Goal: Register for event/course

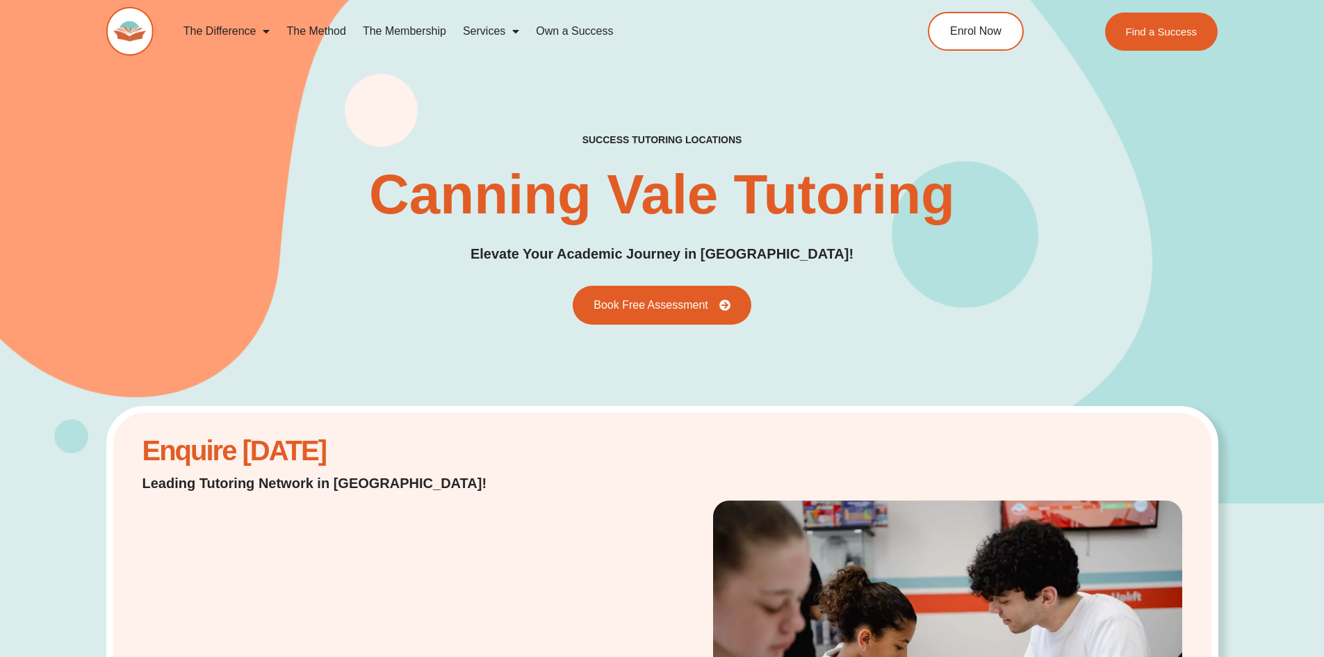
click at [291, 28] on link "The Method" at bounding box center [316, 31] width 76 height 32
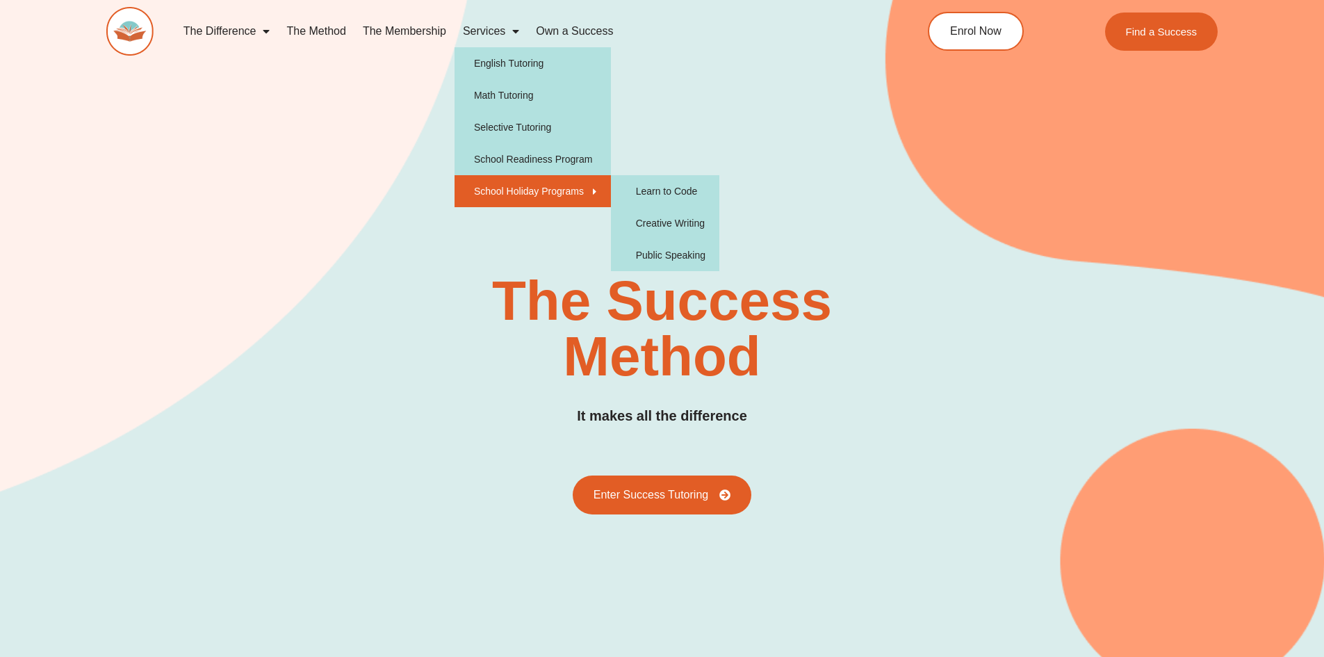
click at [557, 191] on link "School Holiday Programs" at bounding box center [532, 191] width 156 height 32
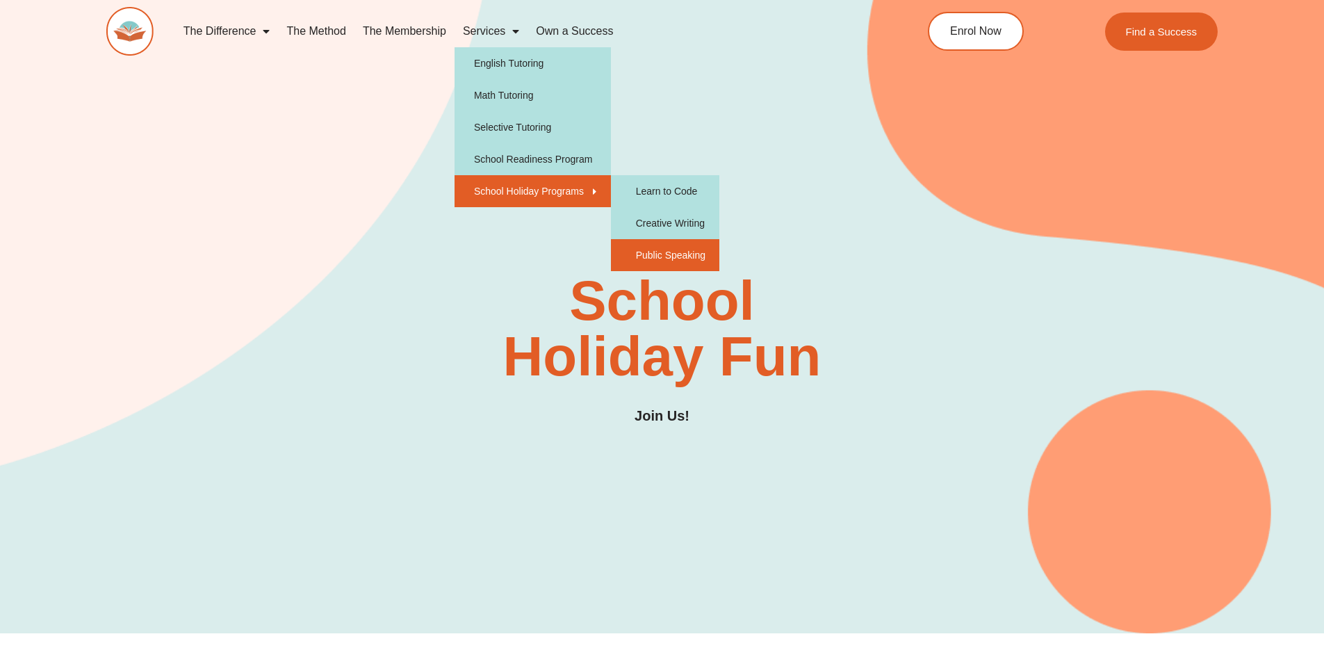
click at [668, 252] on link "Public Speaking" at bounding box center [665, 255] width 108 height 32
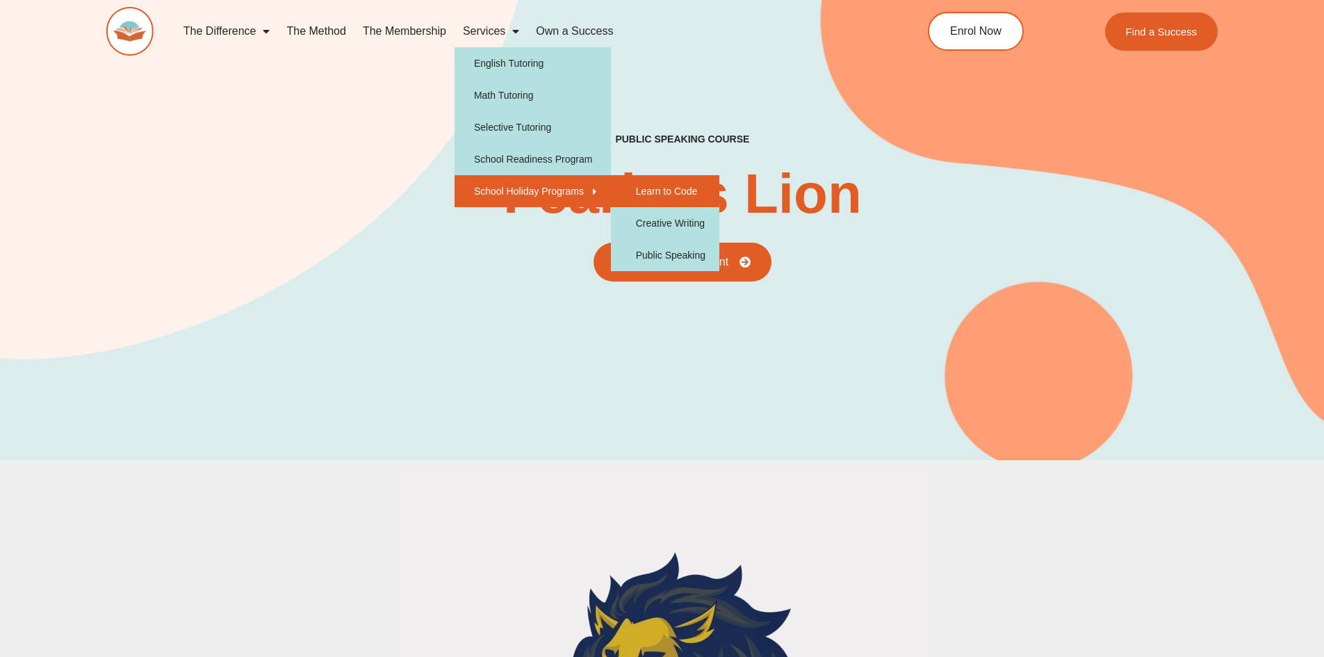
click at [661, 189] on link "Learn to Code" at bounding box center [665, 191] width 108 height 32
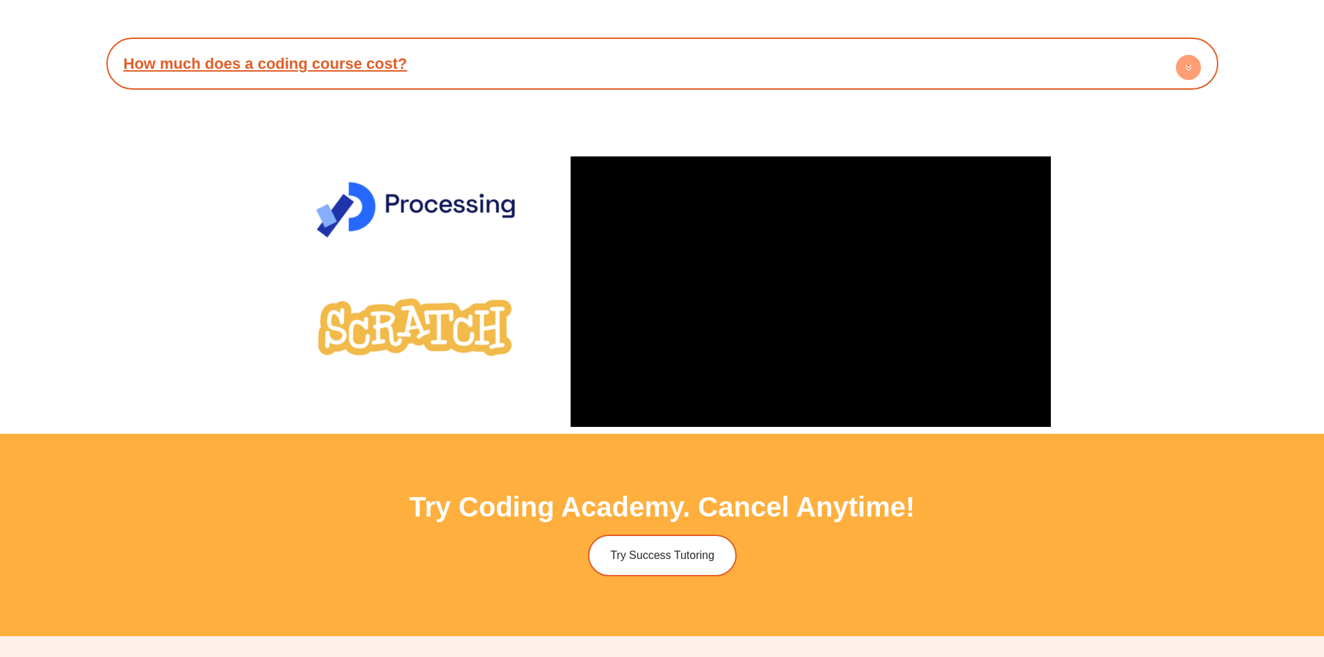
scroll to position [3613, 0]
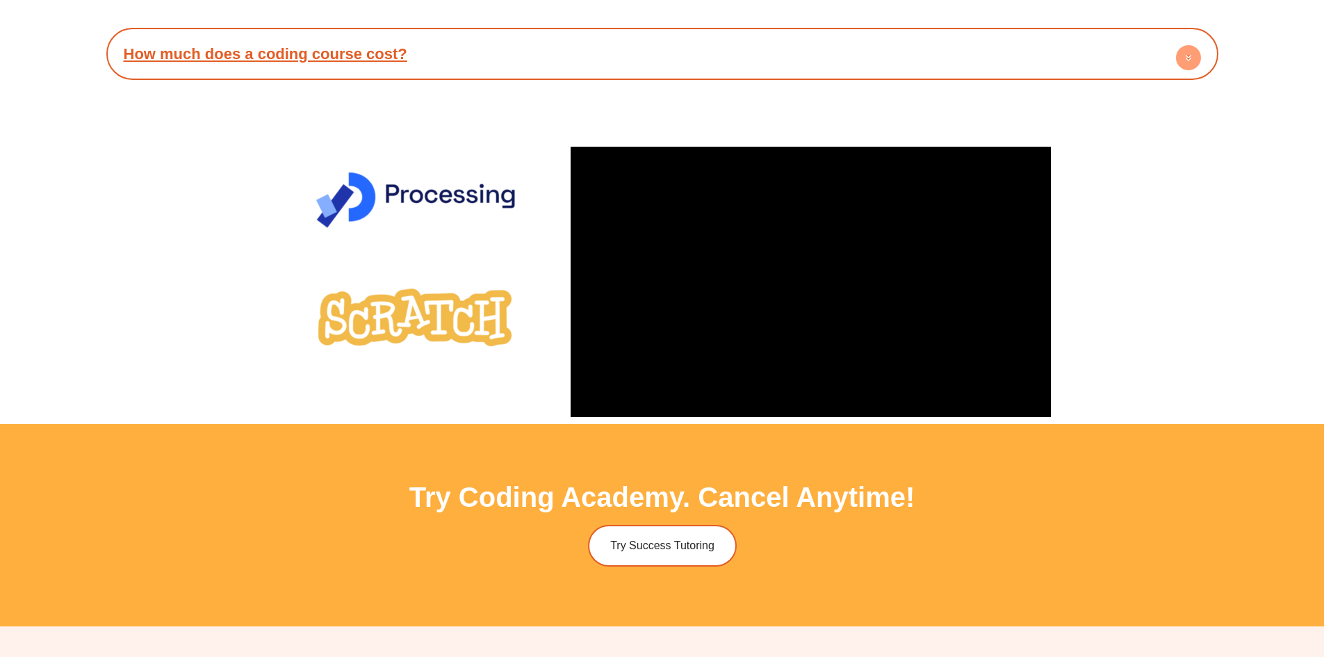
click at [1190, 58] on icon at bounding box center [1187, 59] width 5 height 2
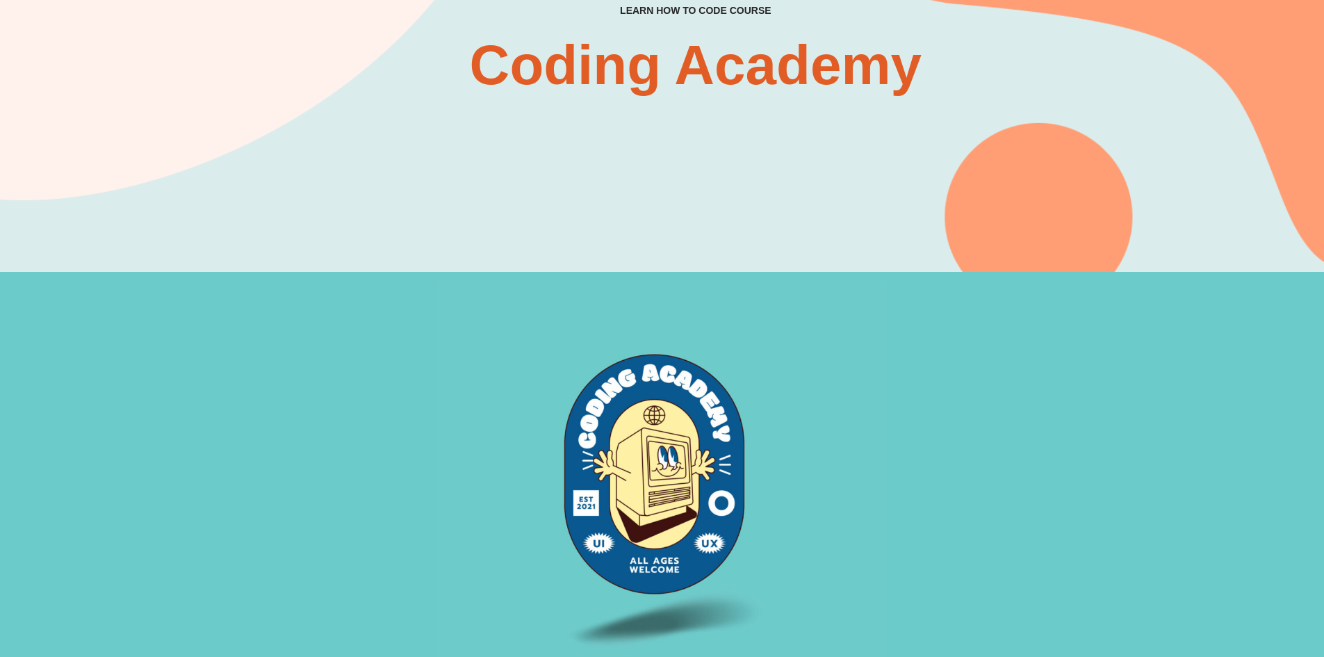
scroll to position [0, 0]
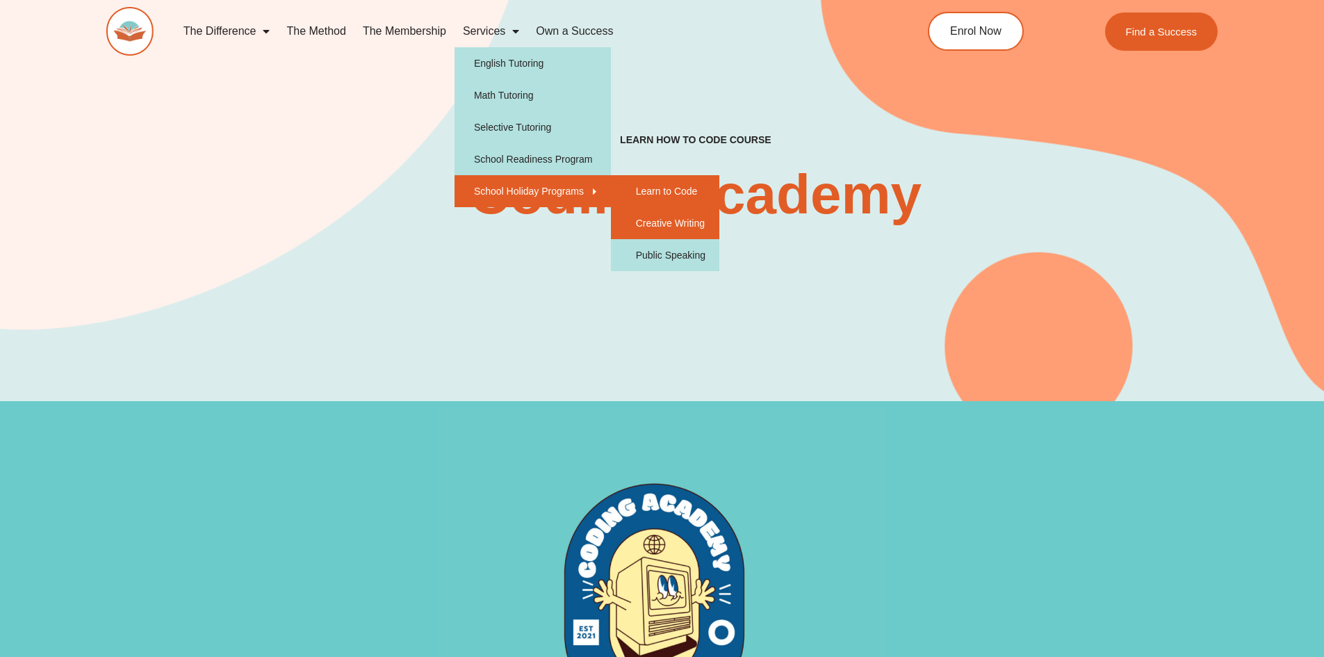
click at [646, 217] on link "Creative Writing" at bounding box center [665, 223] width 108 height 32
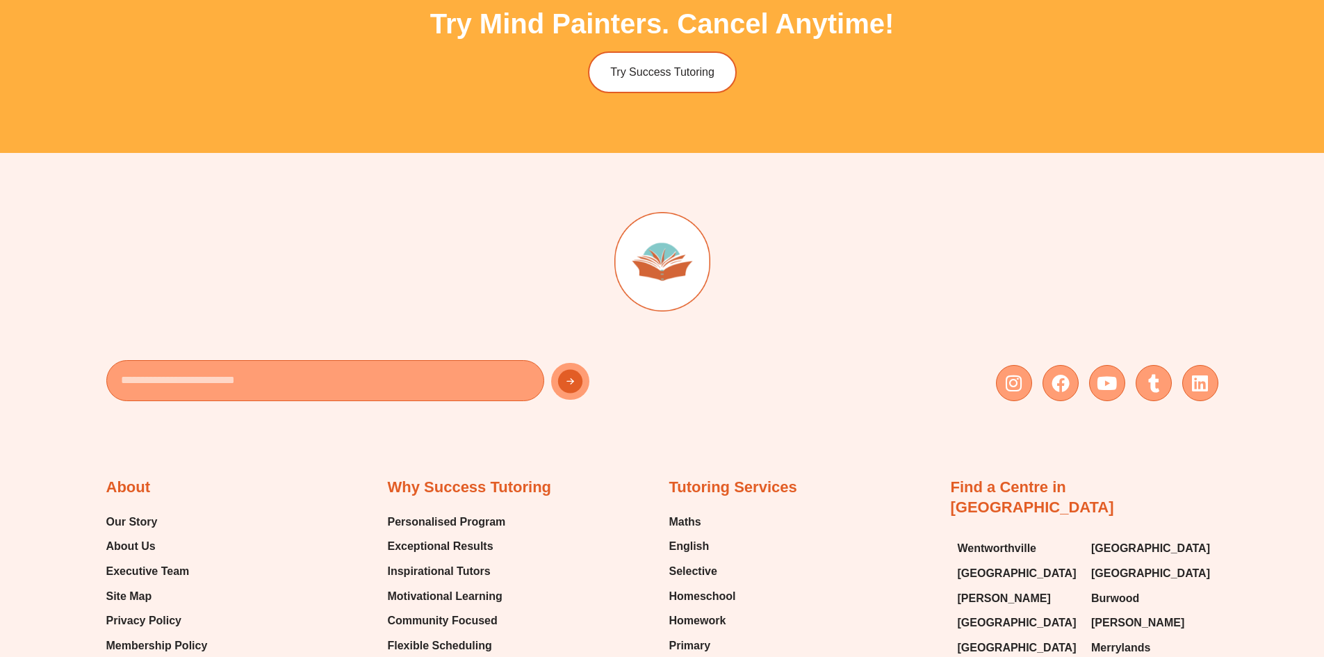
scroll to position [3682, 0]
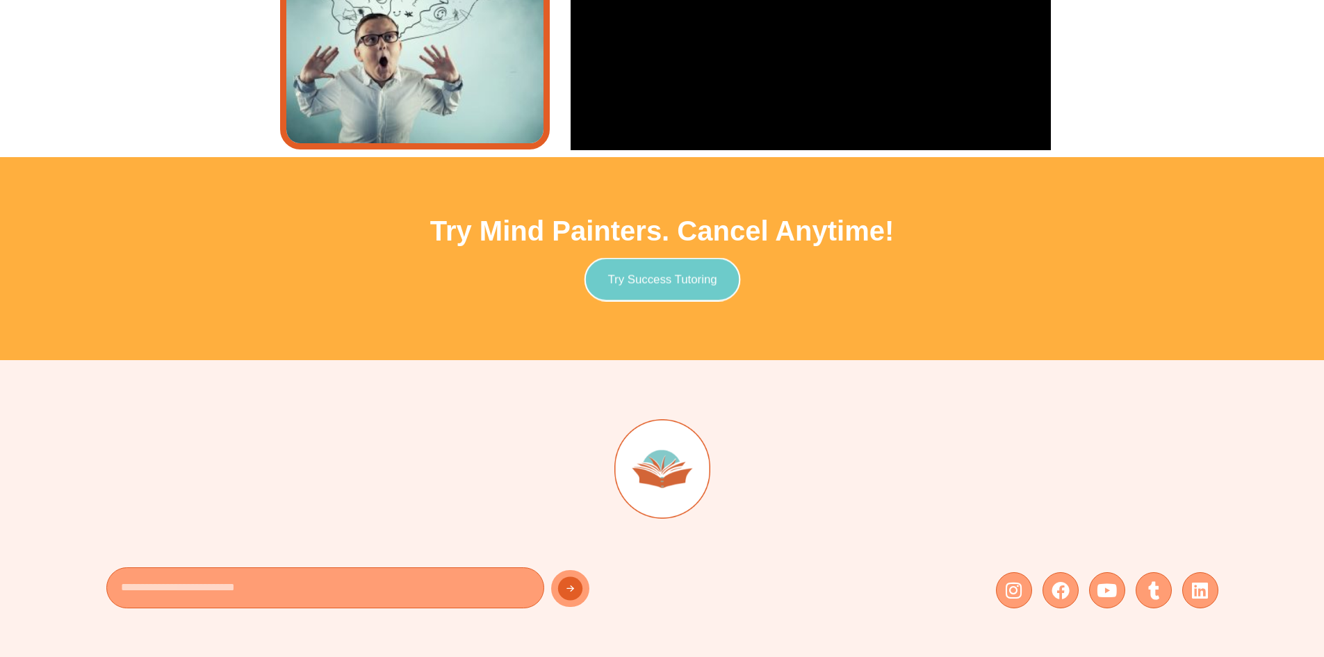
click at [648, 270] on link "Try Success Tutoring" at bounding box center [662, 280] width 156 height 44
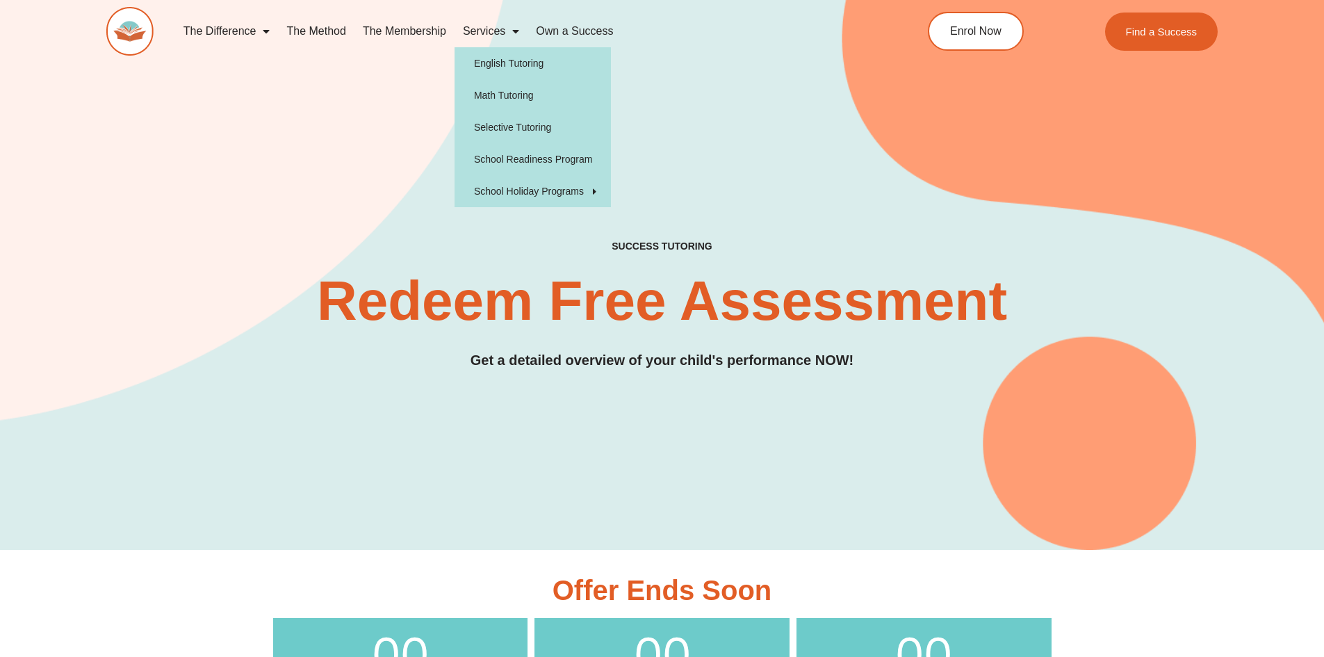
click at [496, 33] on link "Services" at bounding box center [490, 31] width 73 height 32
click at [524, 125] on link "Selective Tutoring" at bounding box center [532, 127] width 156 height 32
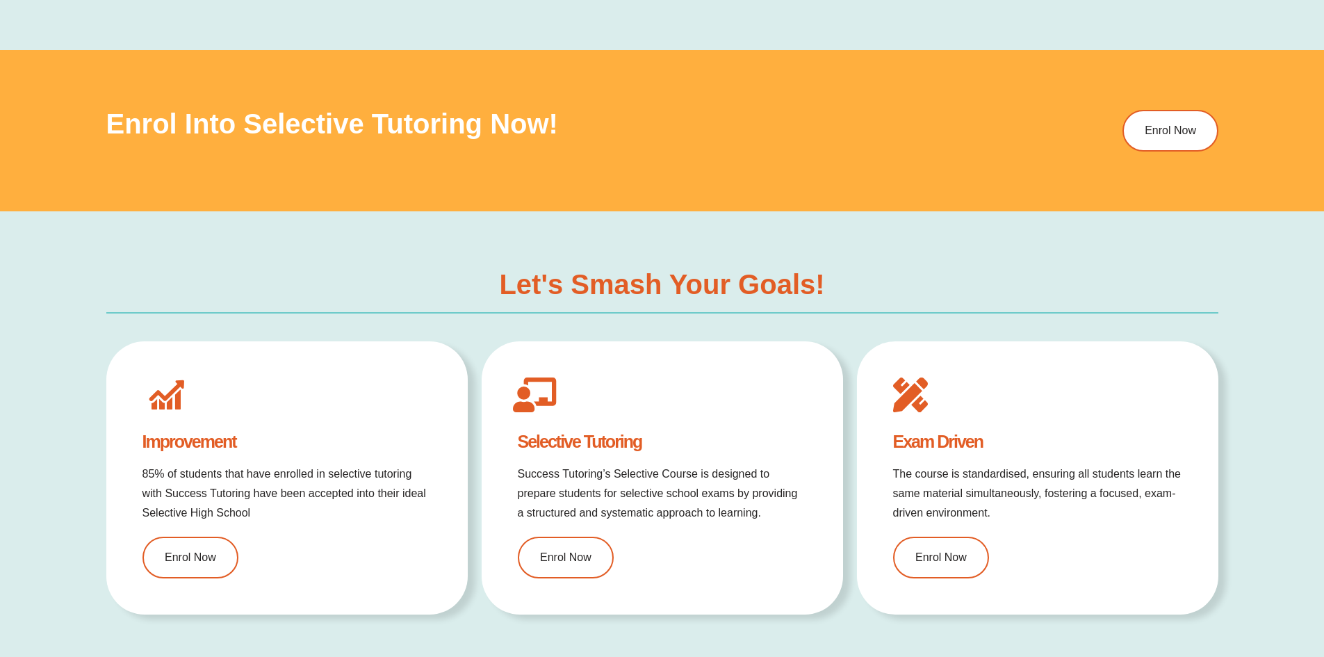
type input "*"
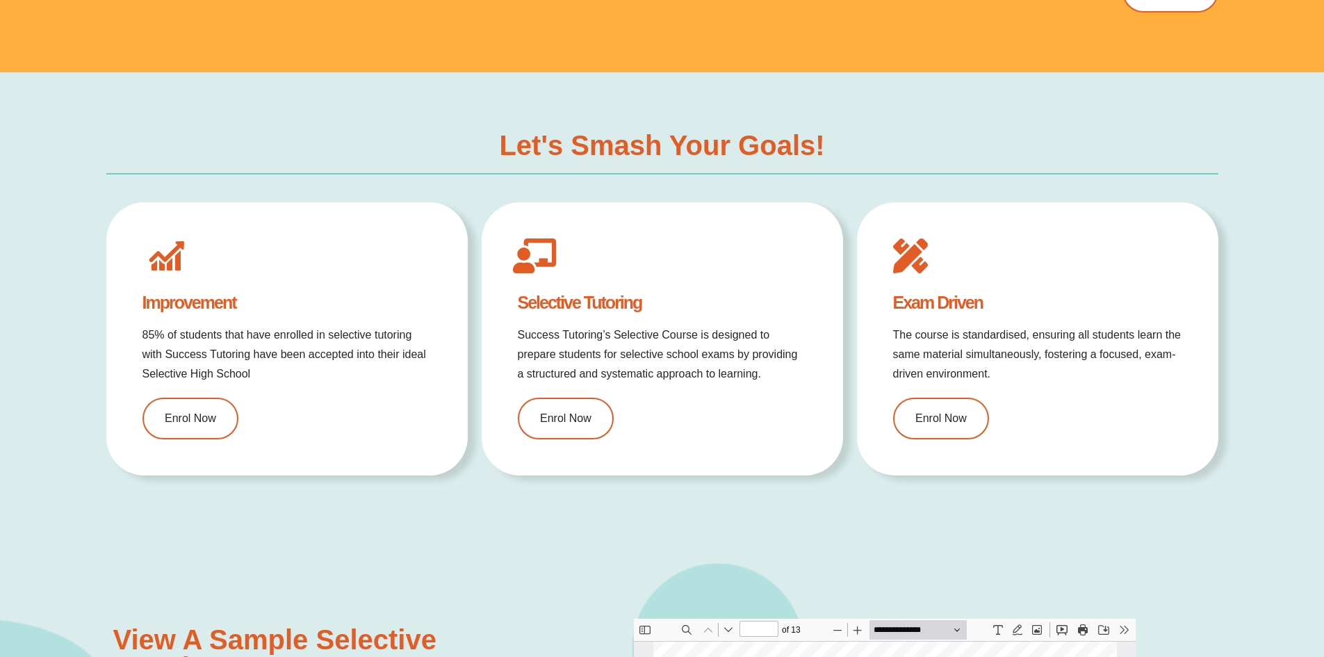
scroll to position [1316, 0]
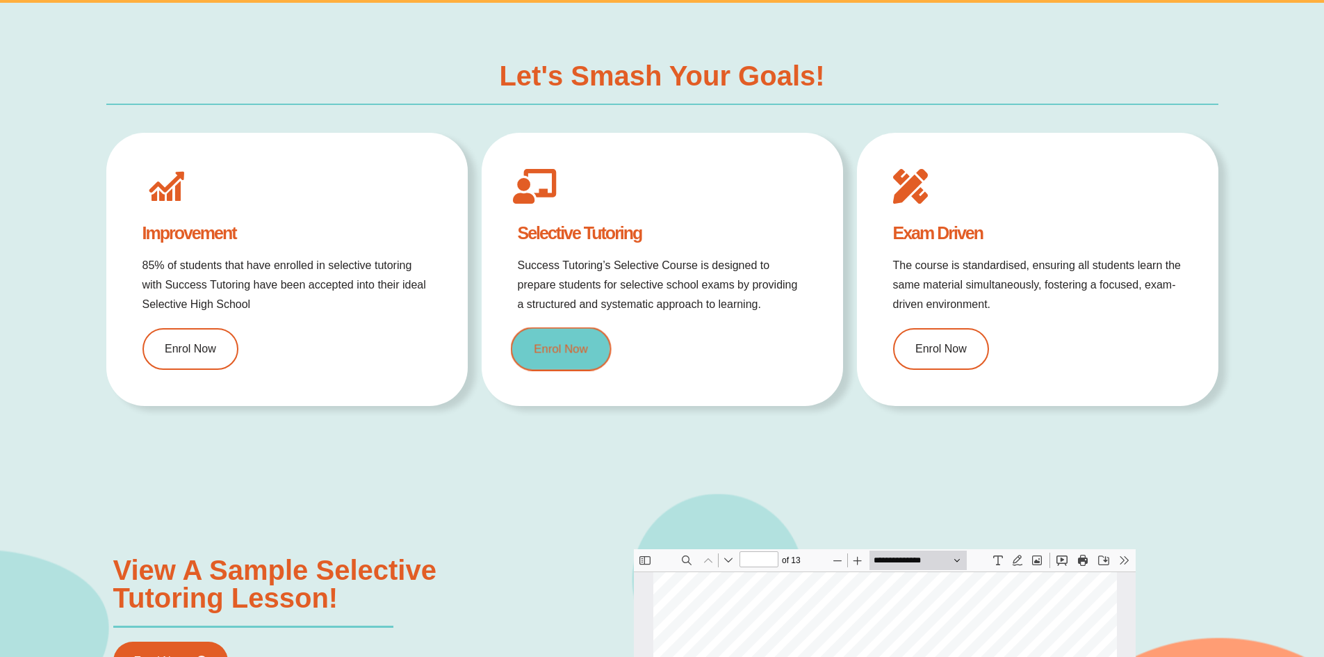
click at [574, 354] on span "Enrol Now" at bounding box center [561, 349] width 54 height 12
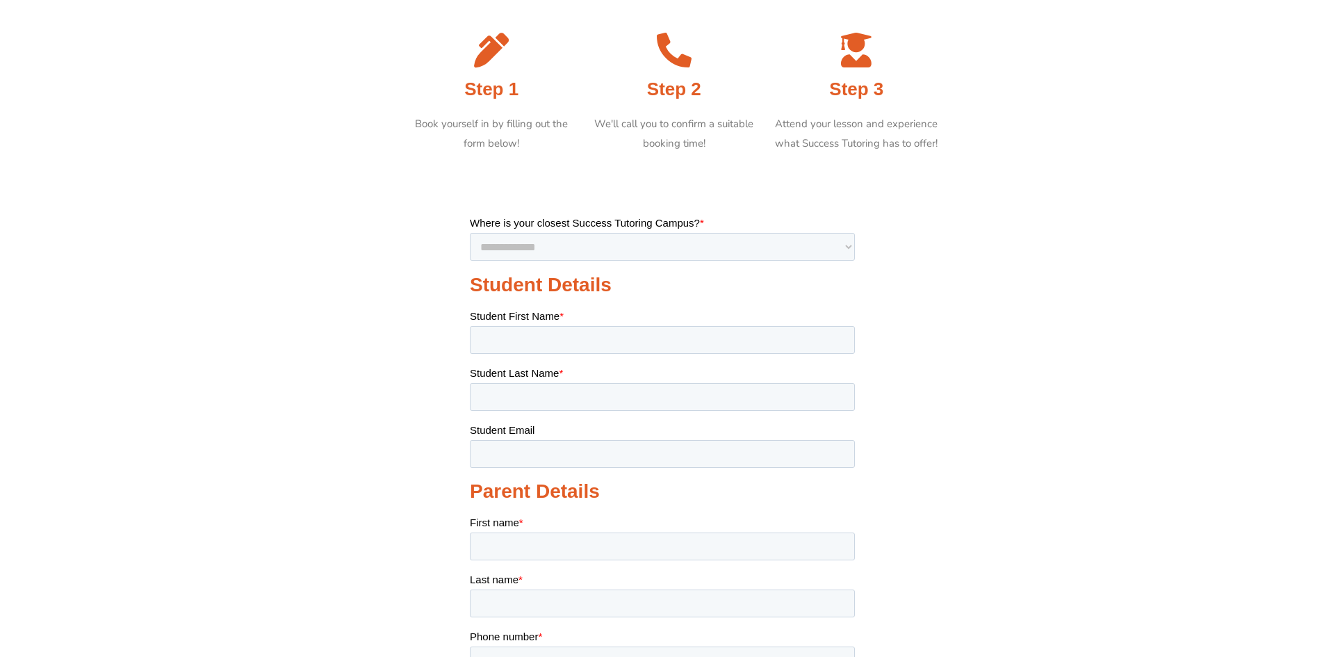
scroll to position [220, 0]
